Goal: Use online tool/utility: Utilize a website feature to perform a specific function

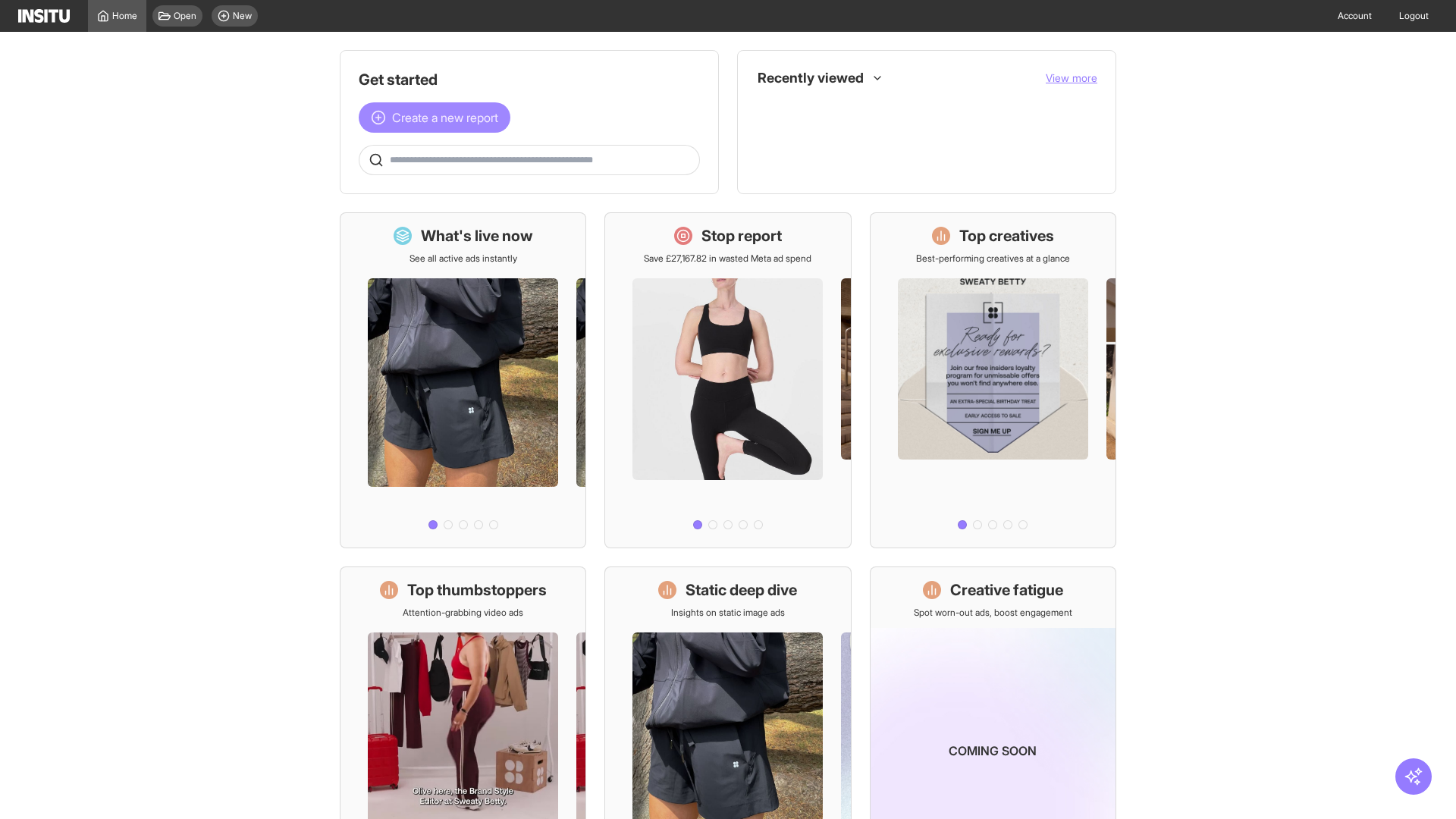
click at [438, 118] on span "Create a new report" at bounding box center [445, 117] width 107 height 18
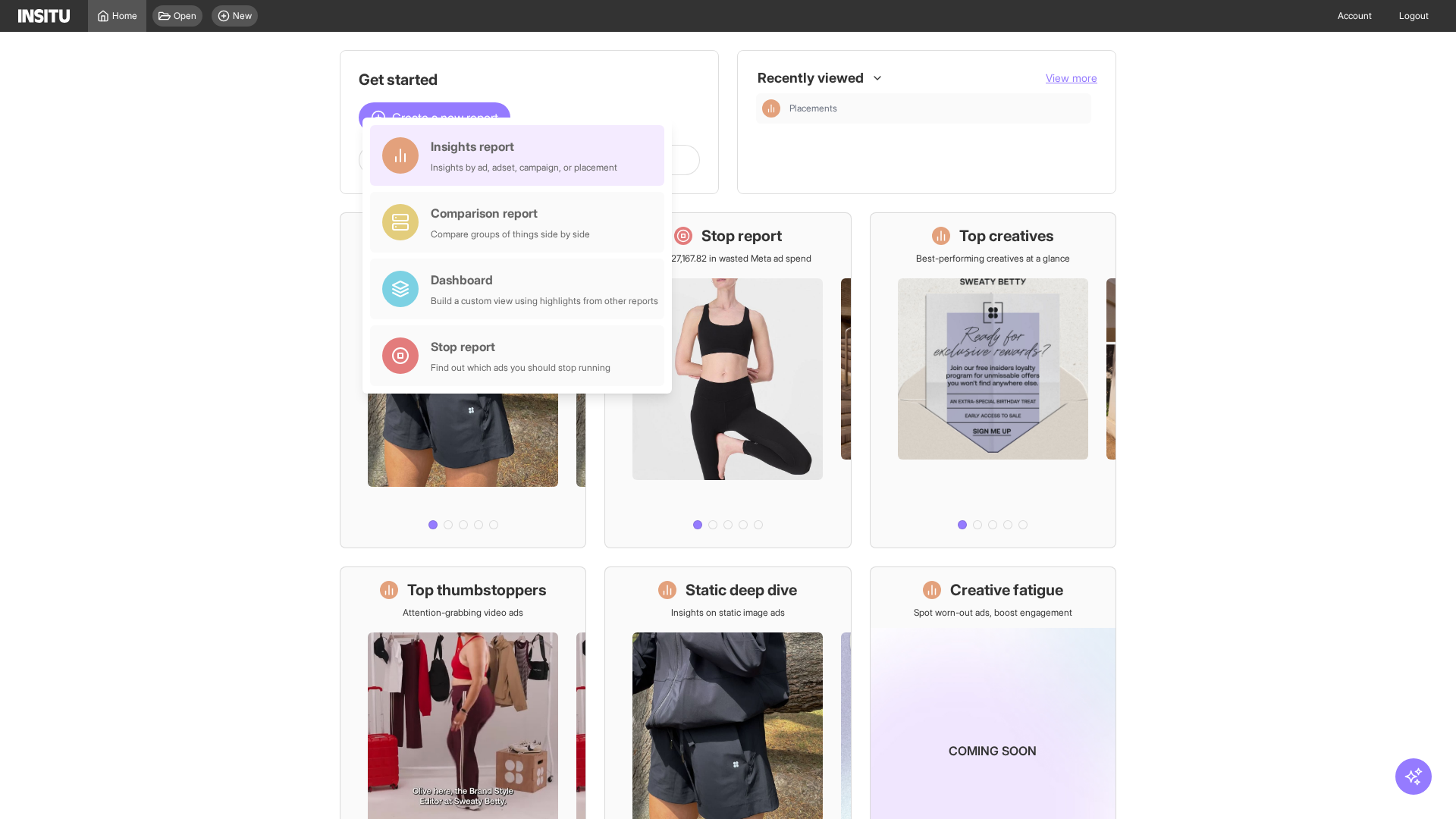
click at [521, 155] on div "Insights report Insights by ad, adset, campaign, or placement" at bounding box center [524, 155] width 187 height 36
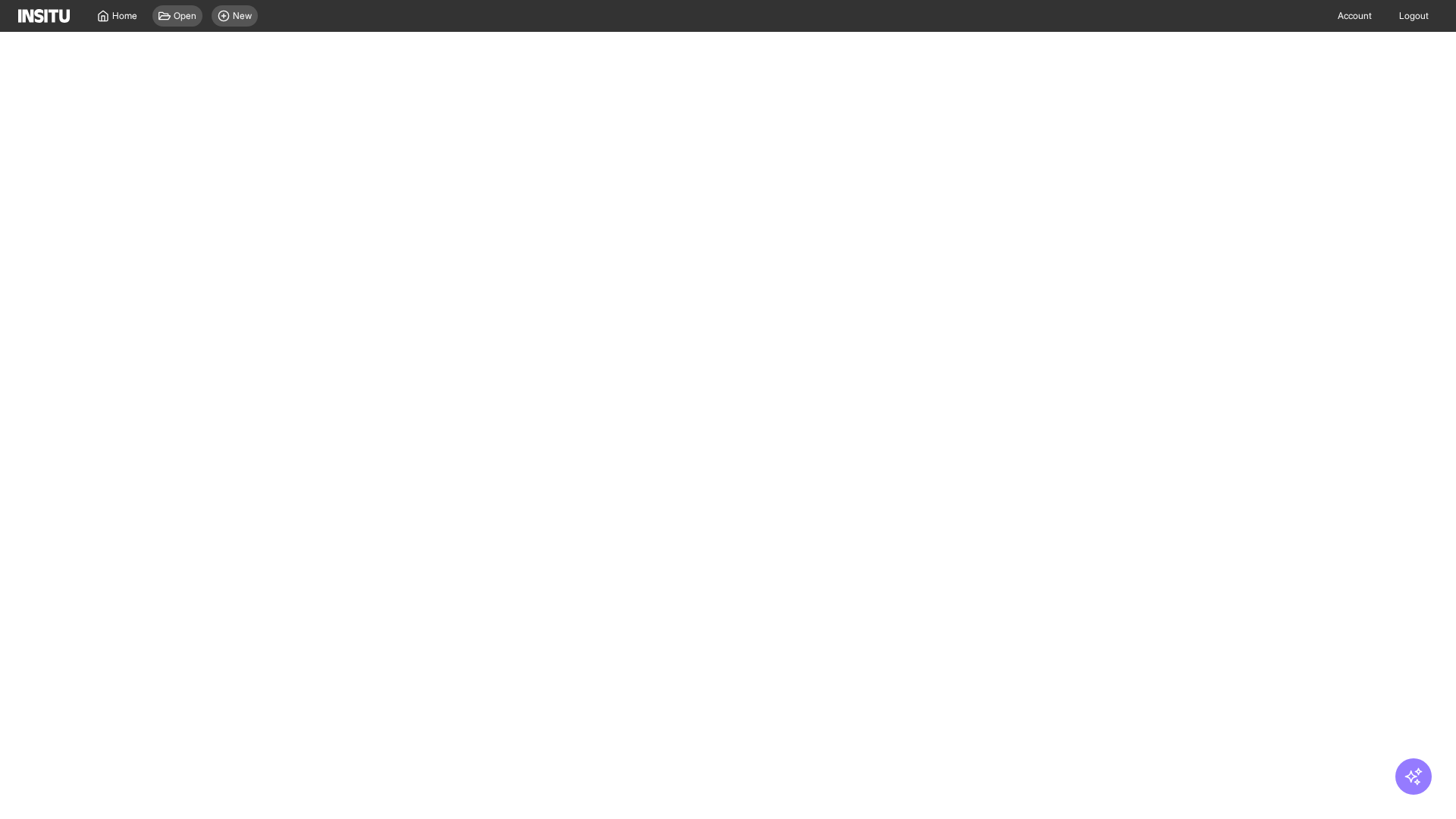
select select "**"
